Goal: Register for event/course

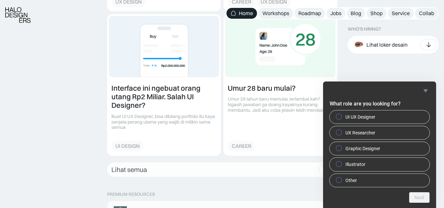
scroll to position [884, 0]
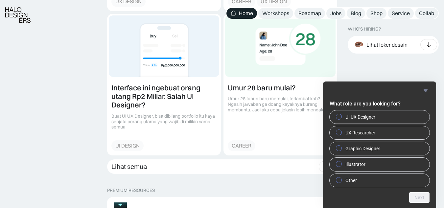
click at [427, 89] on icon "Hide survey" at bounding box center [426, 91] width 8 height 8
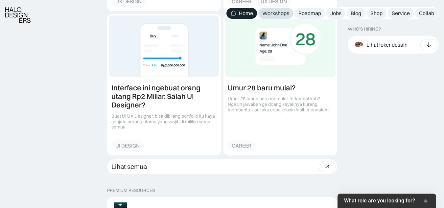
click at [276, 14] on div "Workshops" at bounding box center [275, 13] width 27 height 7
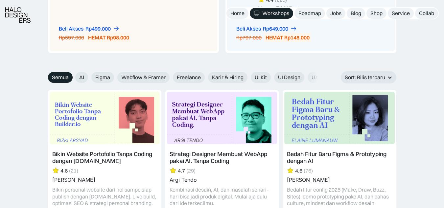
scroll to position [702, 0]
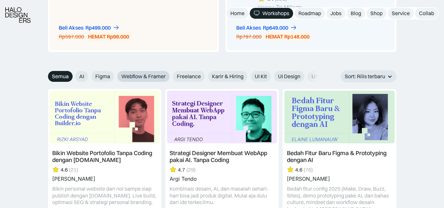
click at [142, 79] on span "Webflow & Framer" at bounding box center [143, 76] width 44 height 7
click at [115, 76] on input "Webflow & Framer" at bounding box center [113, 74] width 4 height 4
radio input "true"
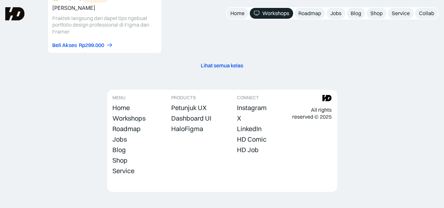
scroll to position [1004, 0]
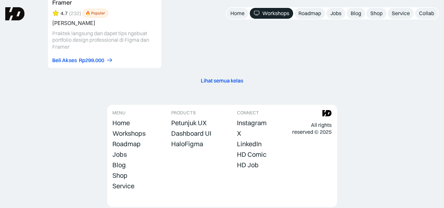
click at [218, 79] on div "Lihat semua kelas" at bounding box center [222, 80] width 42 height 7
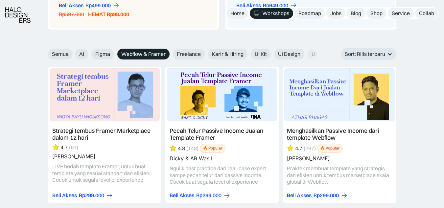
scroll to position [727, 0]
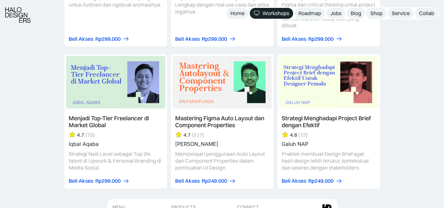
scroll to position [2012, 0]
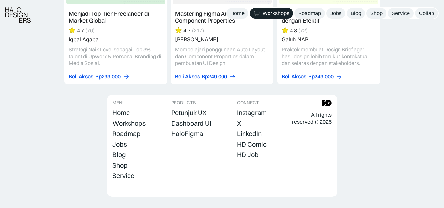
scroll to position [2125, 0]
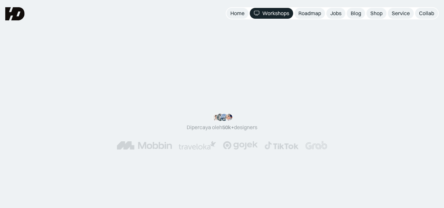
scroll to position [727, 0]
